Goal: Task Accomplishment & Management: Manage account settings

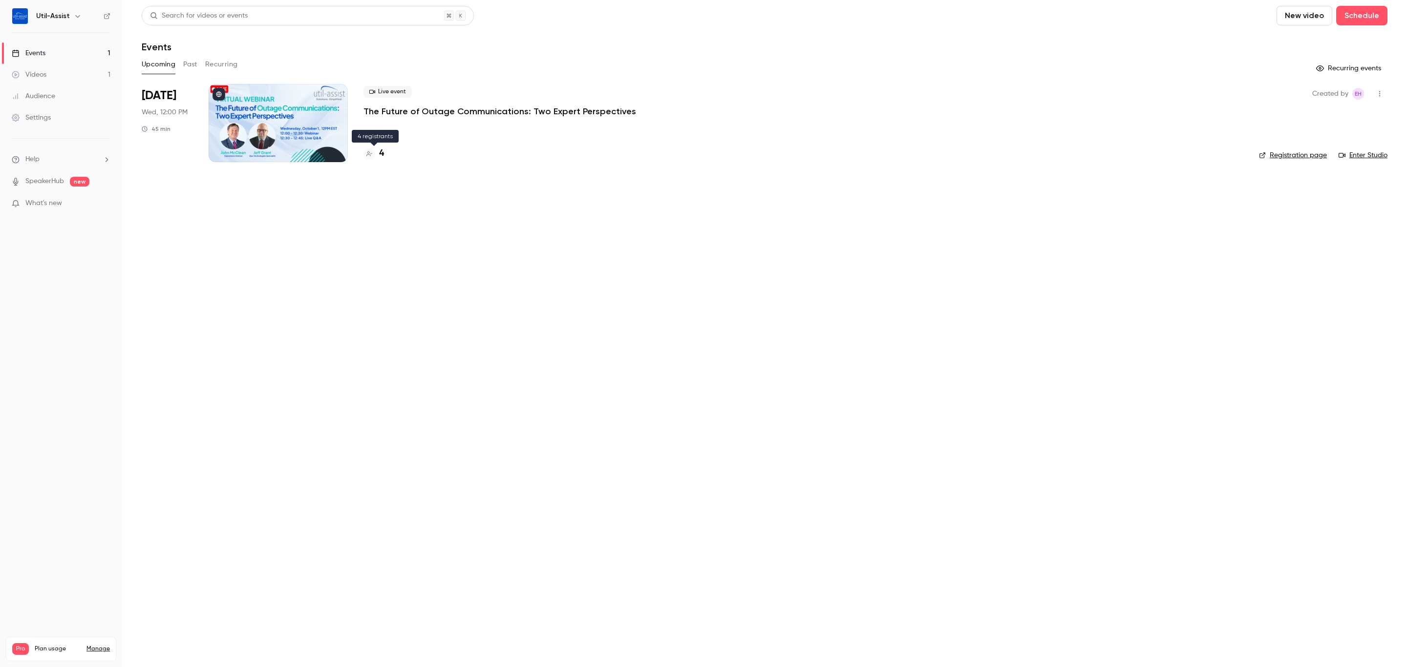
click at [381, 153] on h4 "4" at bounding box center [381, 153] width 5 height 13
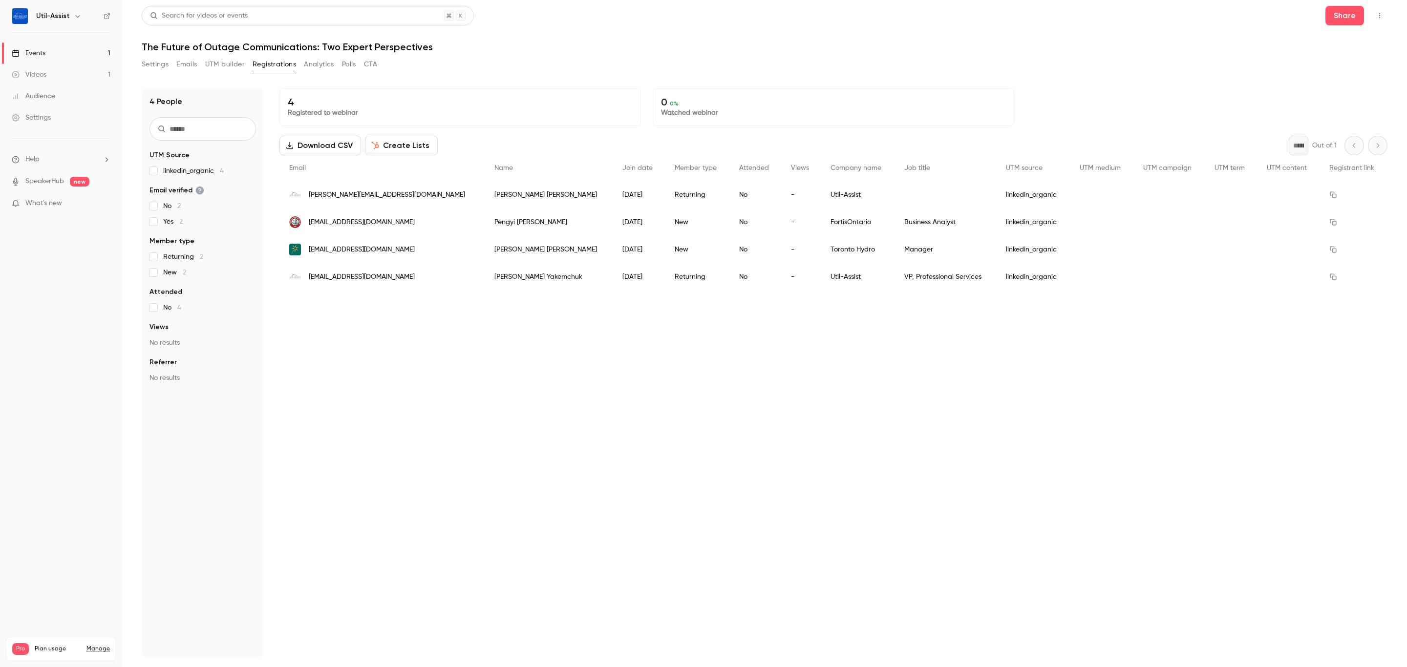
click at [162, 62] on button "Settings" at bounding box center [155, 65] width 27 height 16
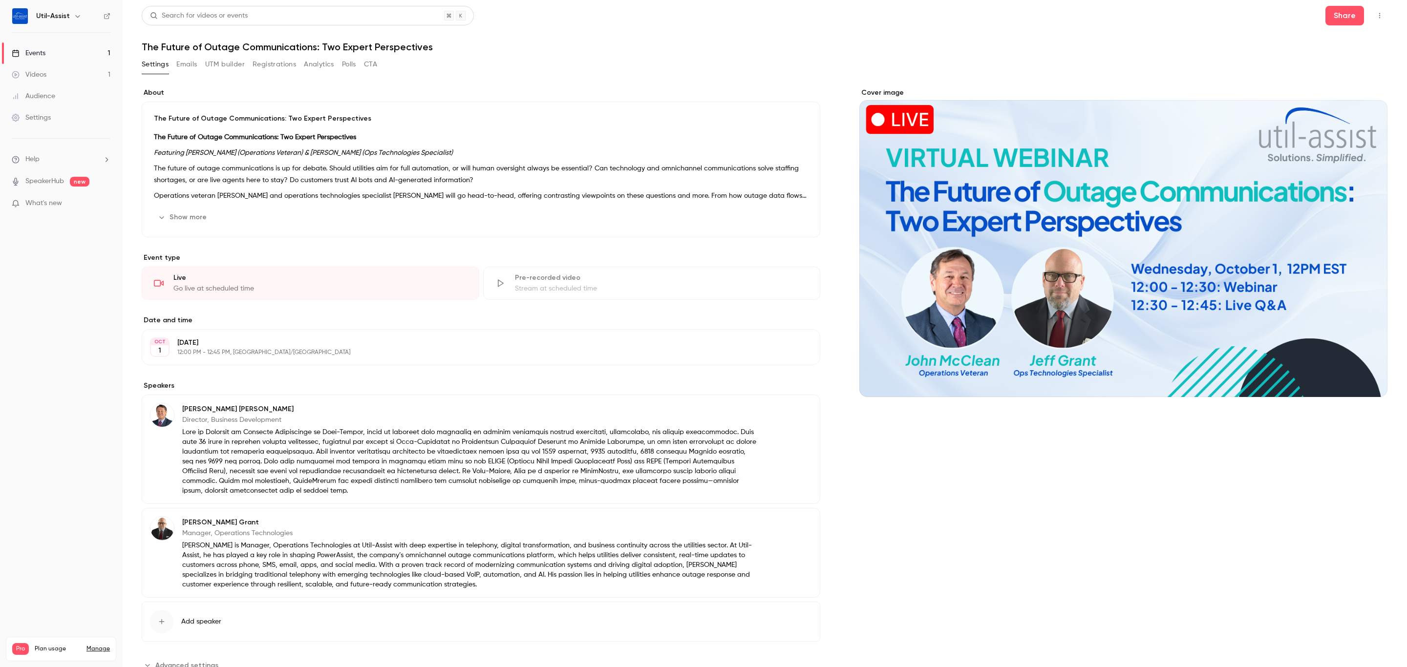
drag, startPoint x: 937, startPoint y: 531, endPoint x: 937, endPoint y: 522, distance: 8.8
click at [940, 528] on div "Cover image" at bounding box center [1123, 380] width 528 height 585
click at [242, 69] on button "UTM builder" at bounding box center [225, 65] width 40 height 16
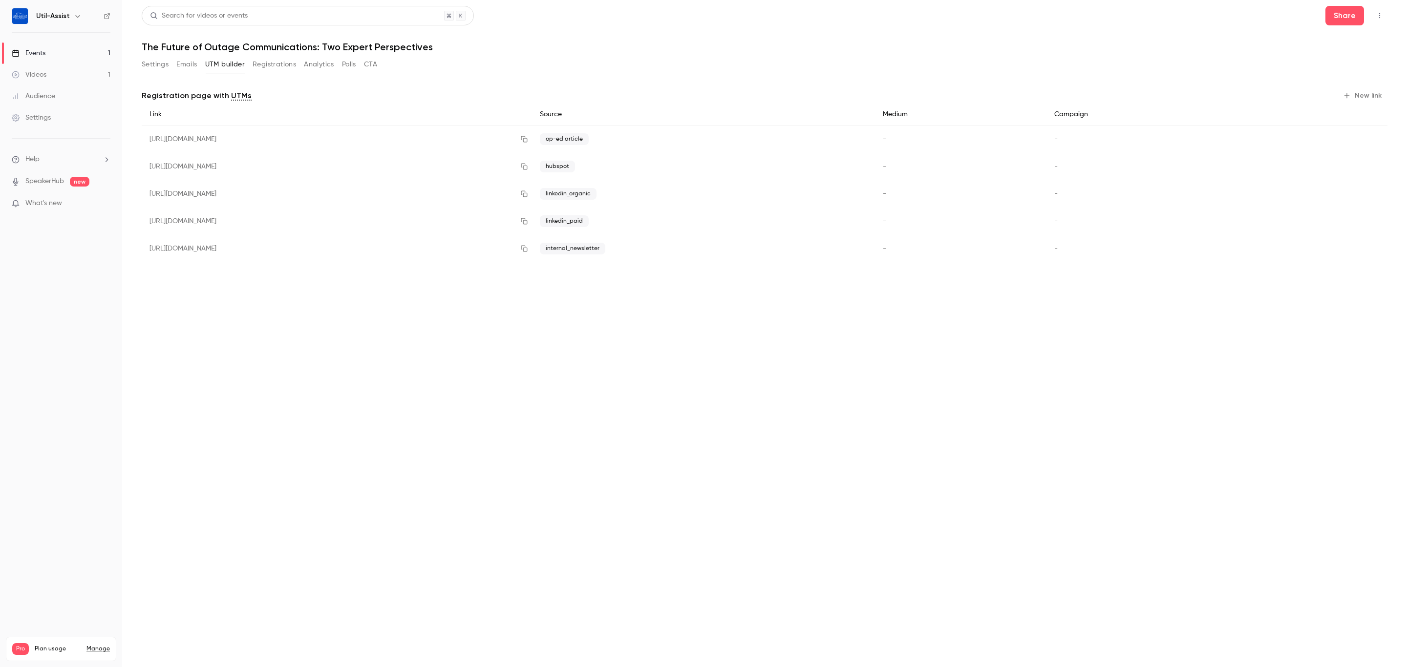
click at [1358, 94] on button "New link" at bounding box center [1363, 96] width 48 height 16
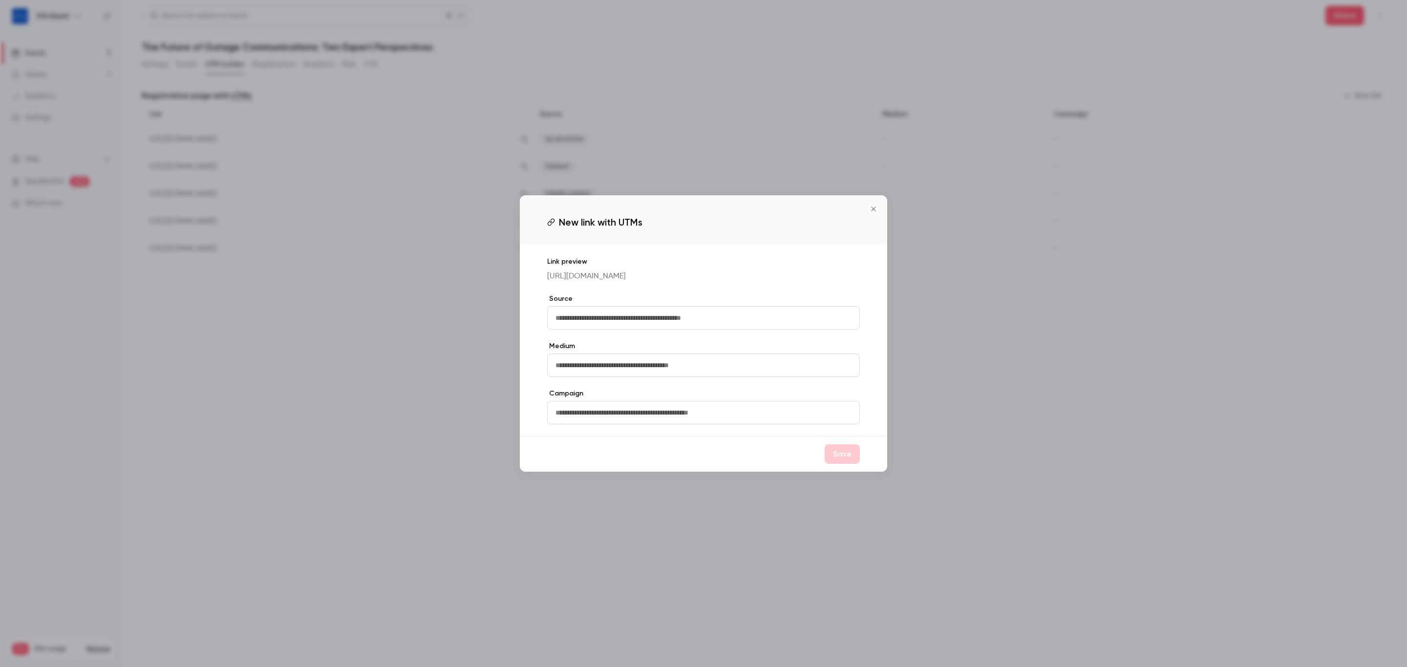
click at [679, 315] on input "text" at bounding box center [703, 317] width 313 height 23
type input "**********"
click at [832, 456] on button "Save" at bounding box center [842, 455] width 35 height 20
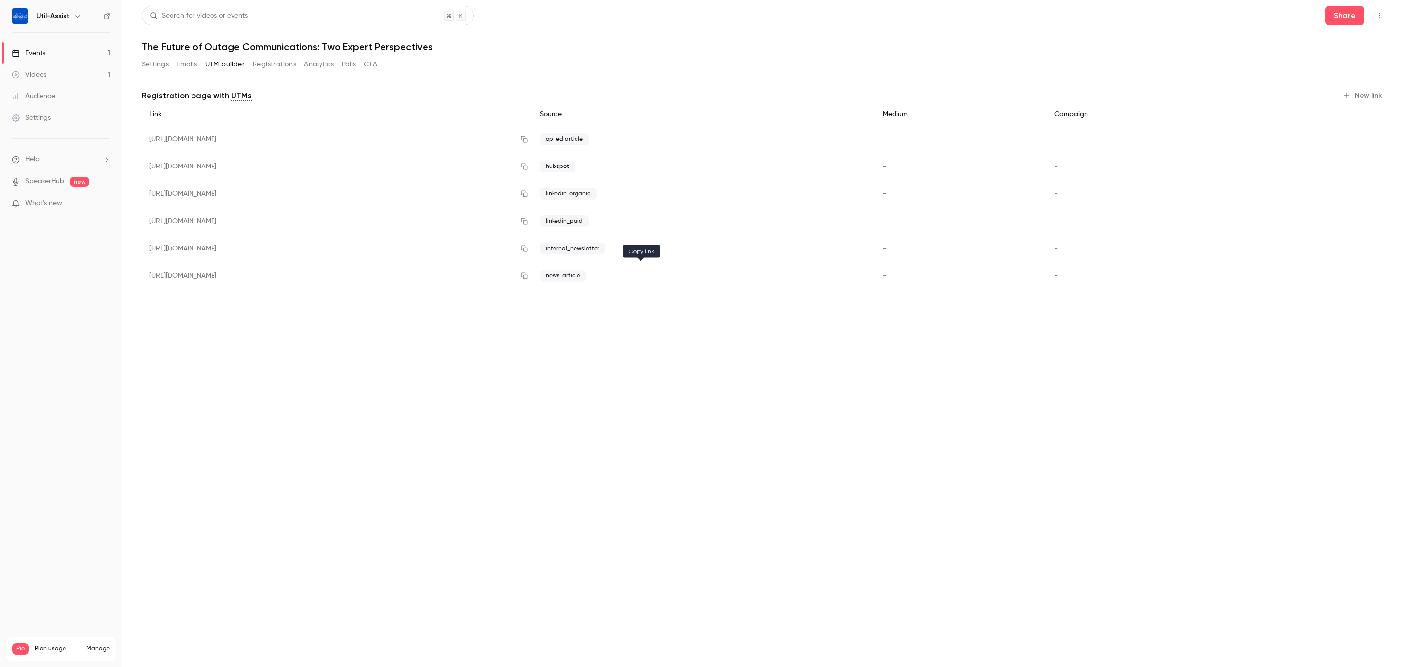
click at [528, 278] on icon "button" at bounding box center [524, 276] width 8 height 7
drag, startPoint x: 154, startPoint y: 60, endPoint x: 193, endPoint y: 46, distance: 41.6
click at [154, 60] on button "Settings" at bounding box center [155, 65] width 27 height 16
